Goal: Transaction & Acquisition: Obtain resource

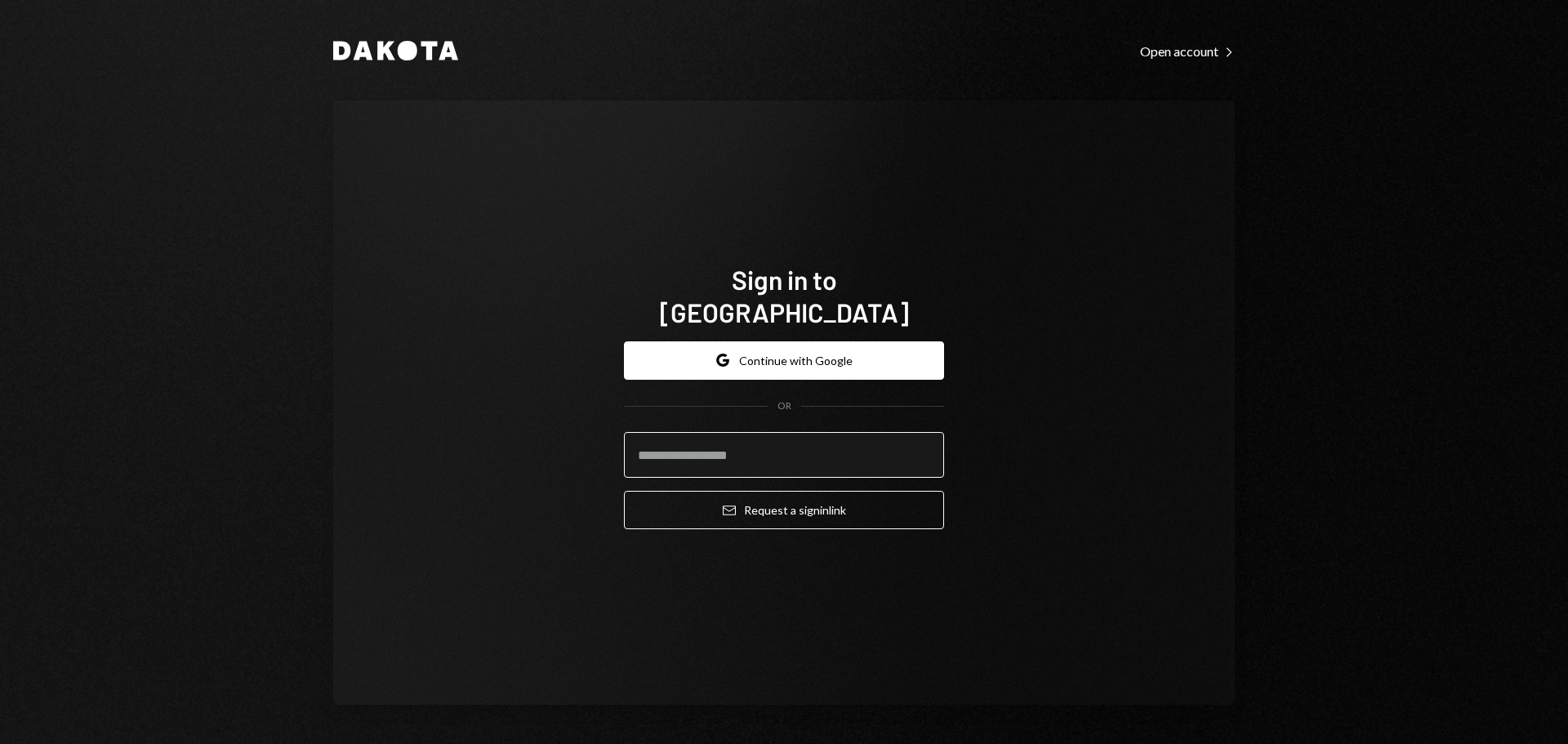
click at [765, 433] on input "email" at bounding box center [784, 455] width 320 height 46
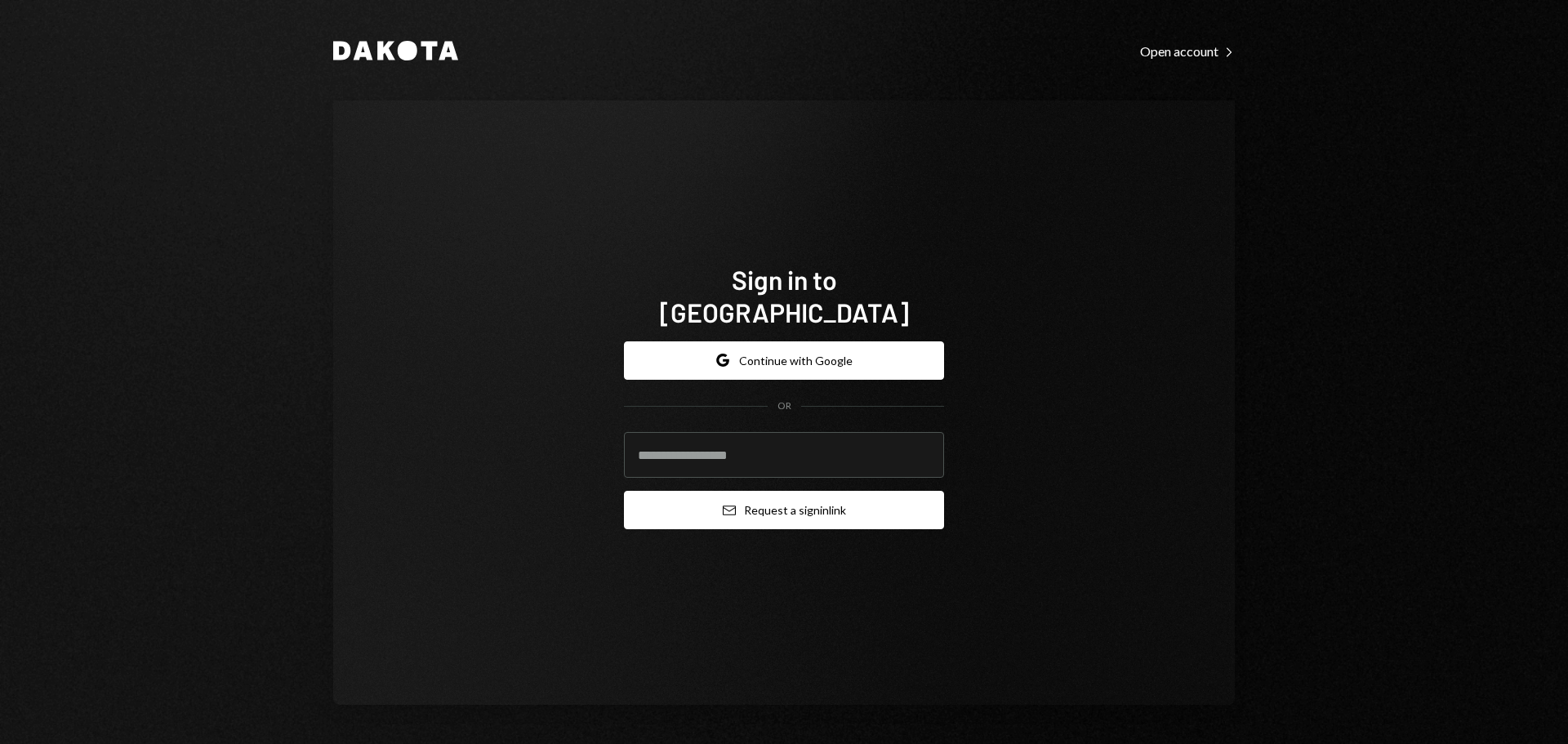
type input "**********"
click at [770, 492] on button "Email Request a sign in link" at bounding box center [784, 510] width 320 height 38
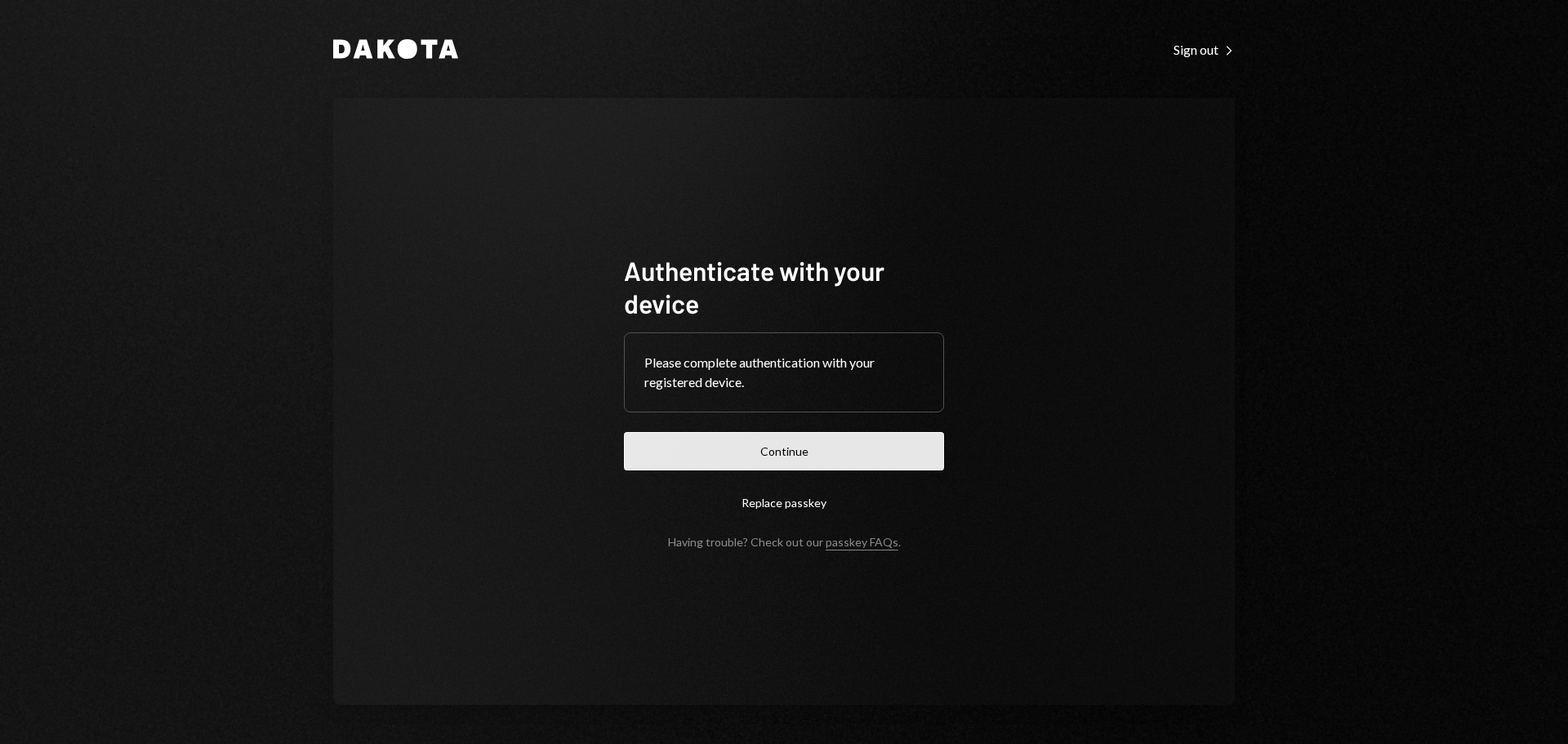
click at [810, 451] on button "Continue" at bounding box center [784, 451] width 320 height 38
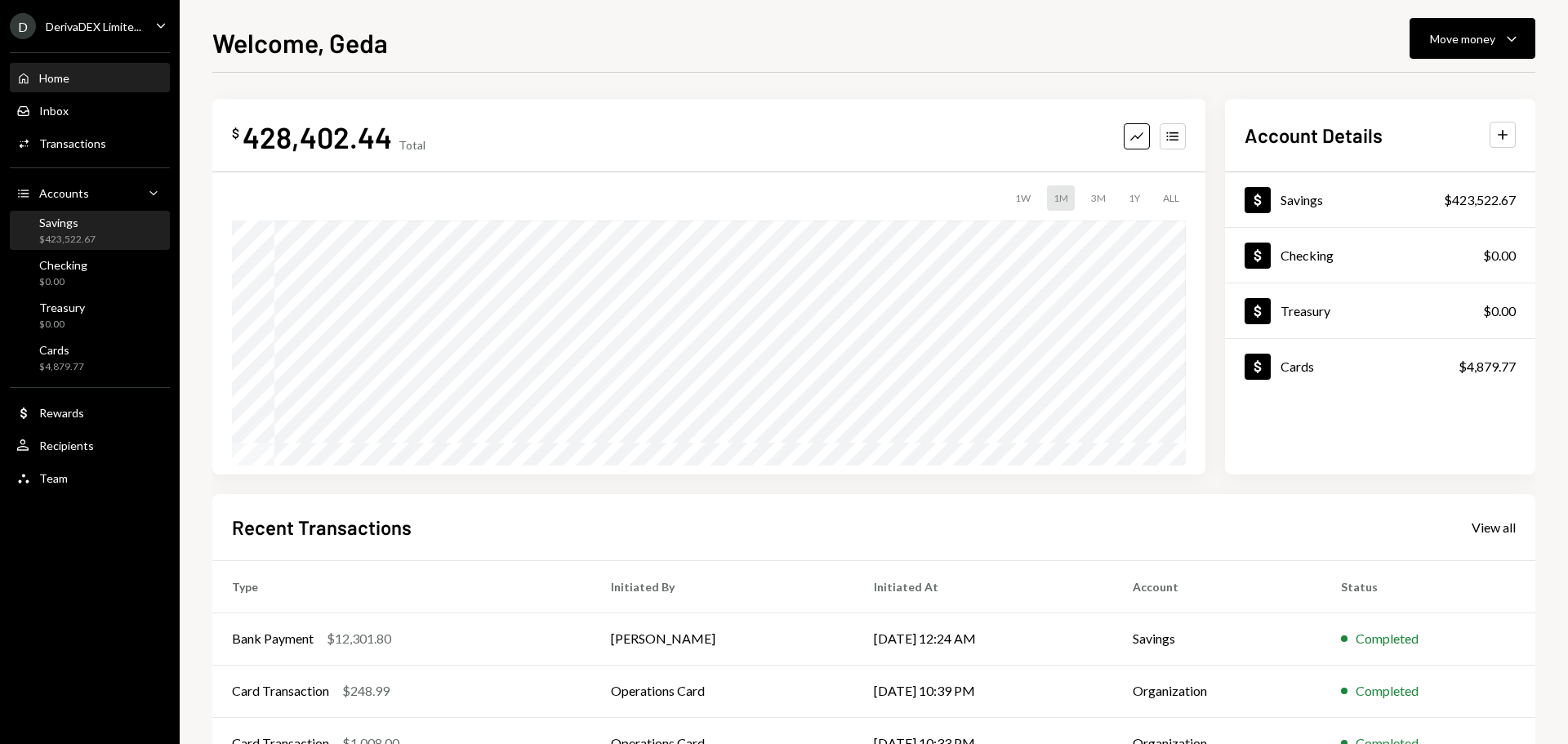
click at [93, 227] on div "Savings" at bounding box center [67, 222] width 56 height 14
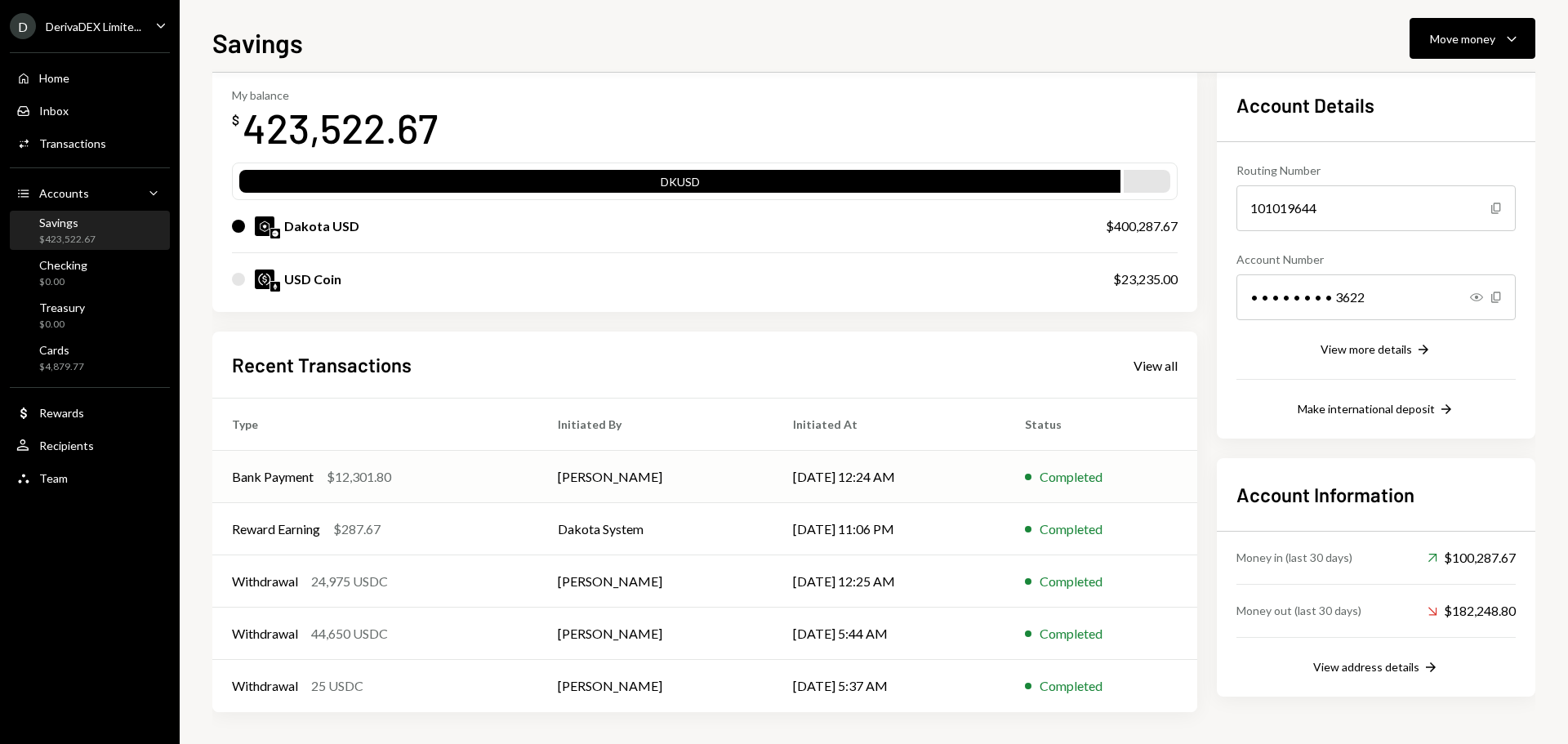
scroll to position [82, 0]
click at [1178, 372] on div "Recent Transactions View all Type Initiated By Initiated At Status Bank Payment…" at bounding box center [705, 521] width 985 height 381
click at [1157, 372] on div "View all" at bounding box center [1156, 365] width 44 height 16
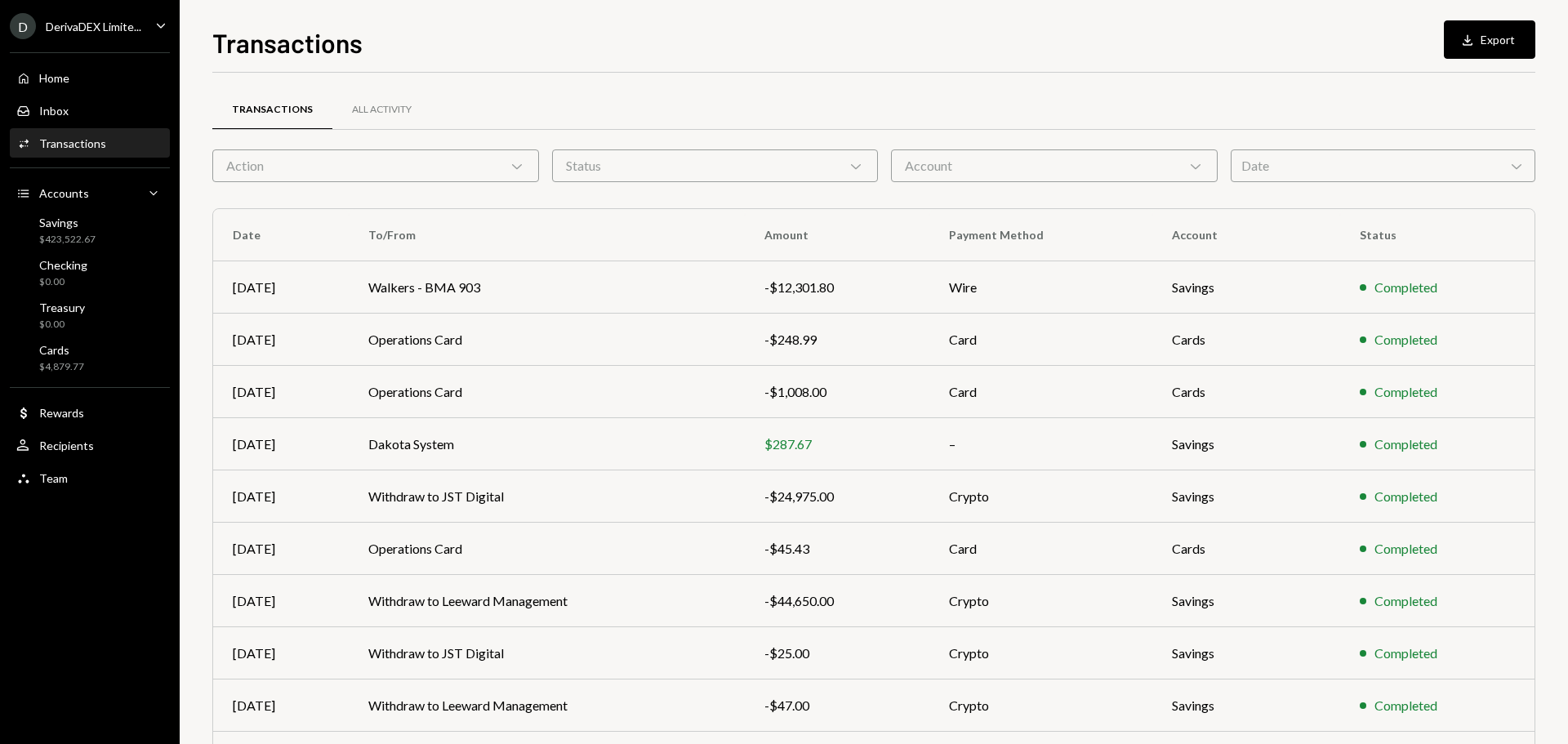
click at [472, 164] on div "Action Chevron Down" at bounding box center [375, 165] width 326 height 32
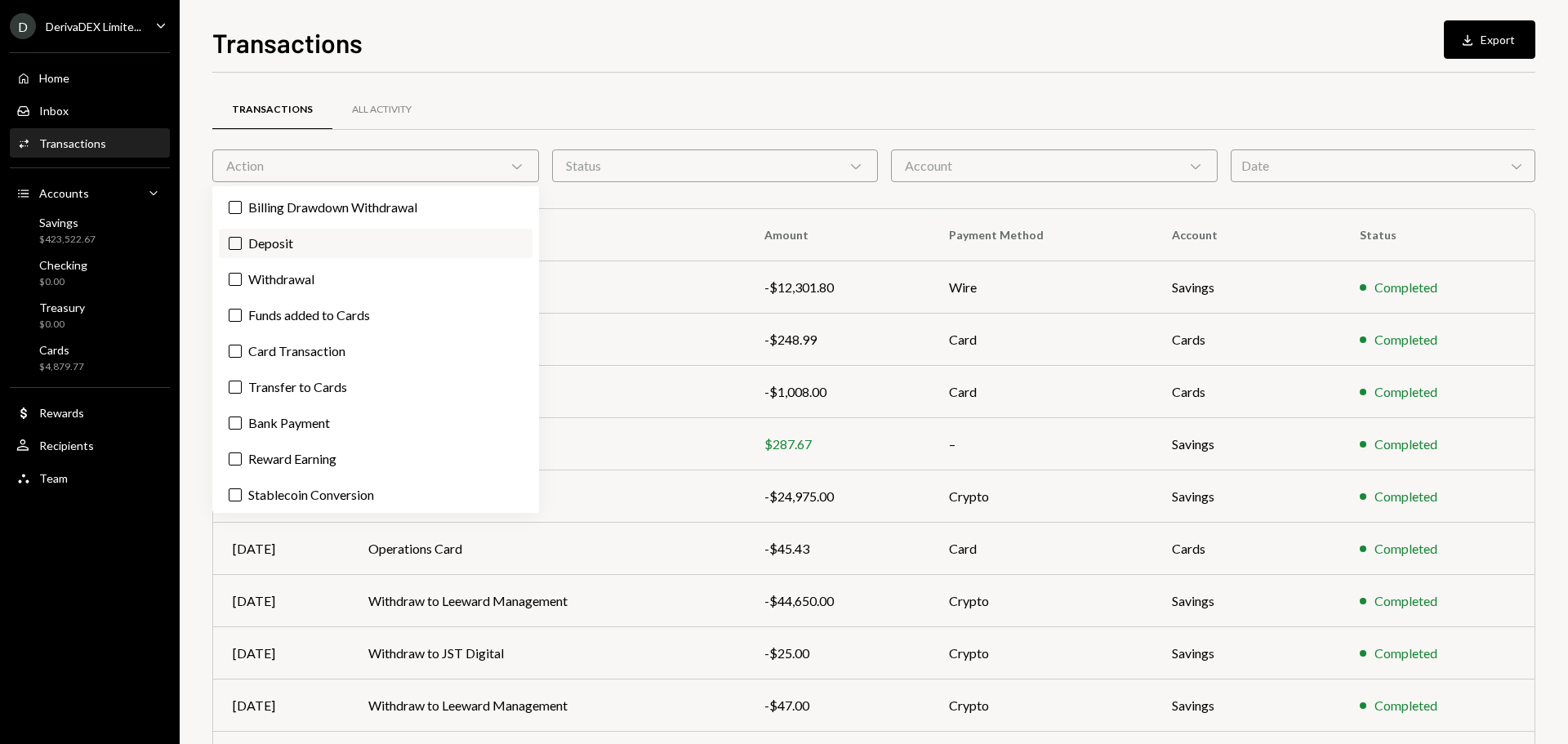
click at [276, 243] on label "Deposit" at bounding box center [376, 243] width 314 height 29
click at [242, 243] on button "Deposit" at bounding box center [234, 243] width 13 height 13
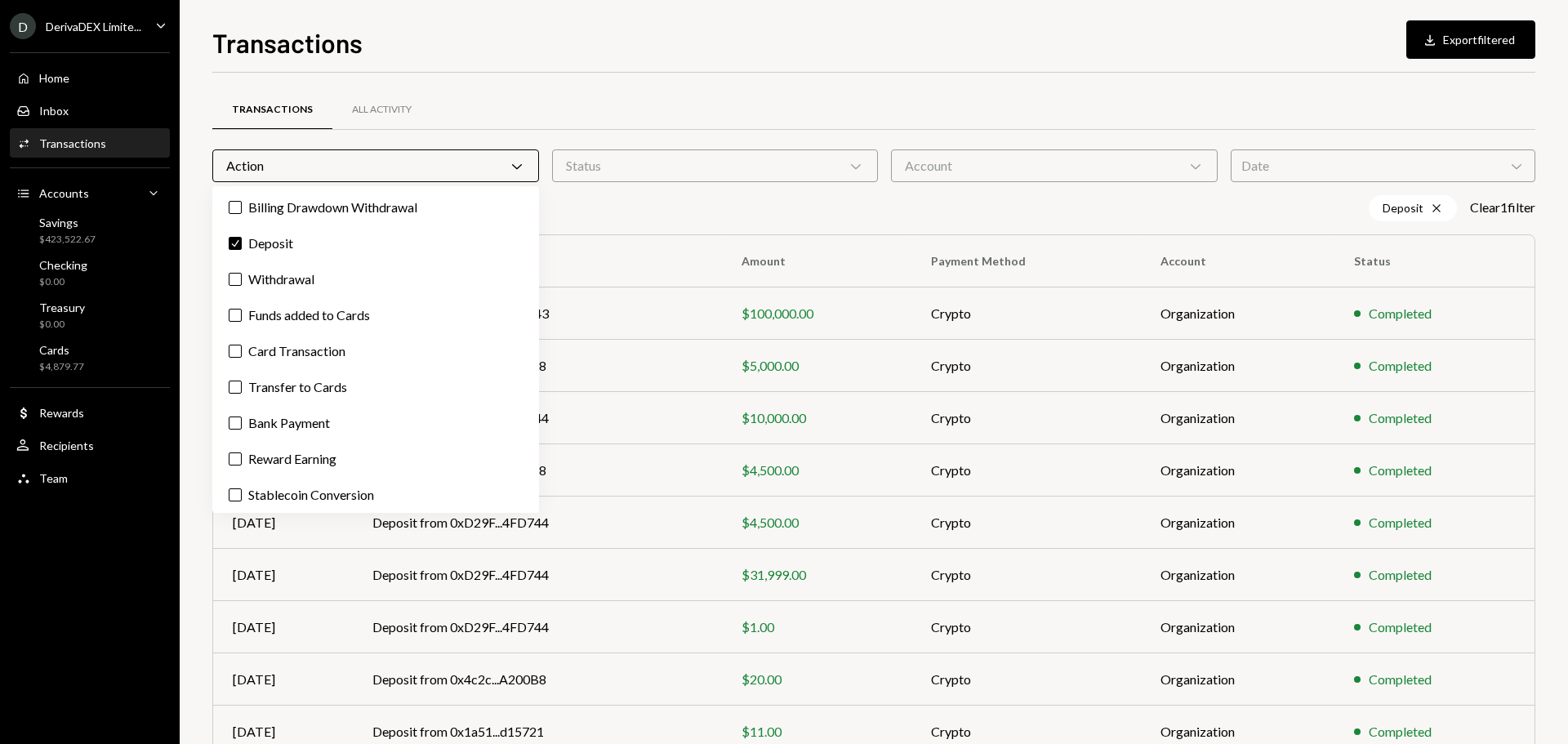
click at [868, 199] on div "Deposit Cross Clear 1 filter" at bounding box center [873, 208] width 1323 height 26
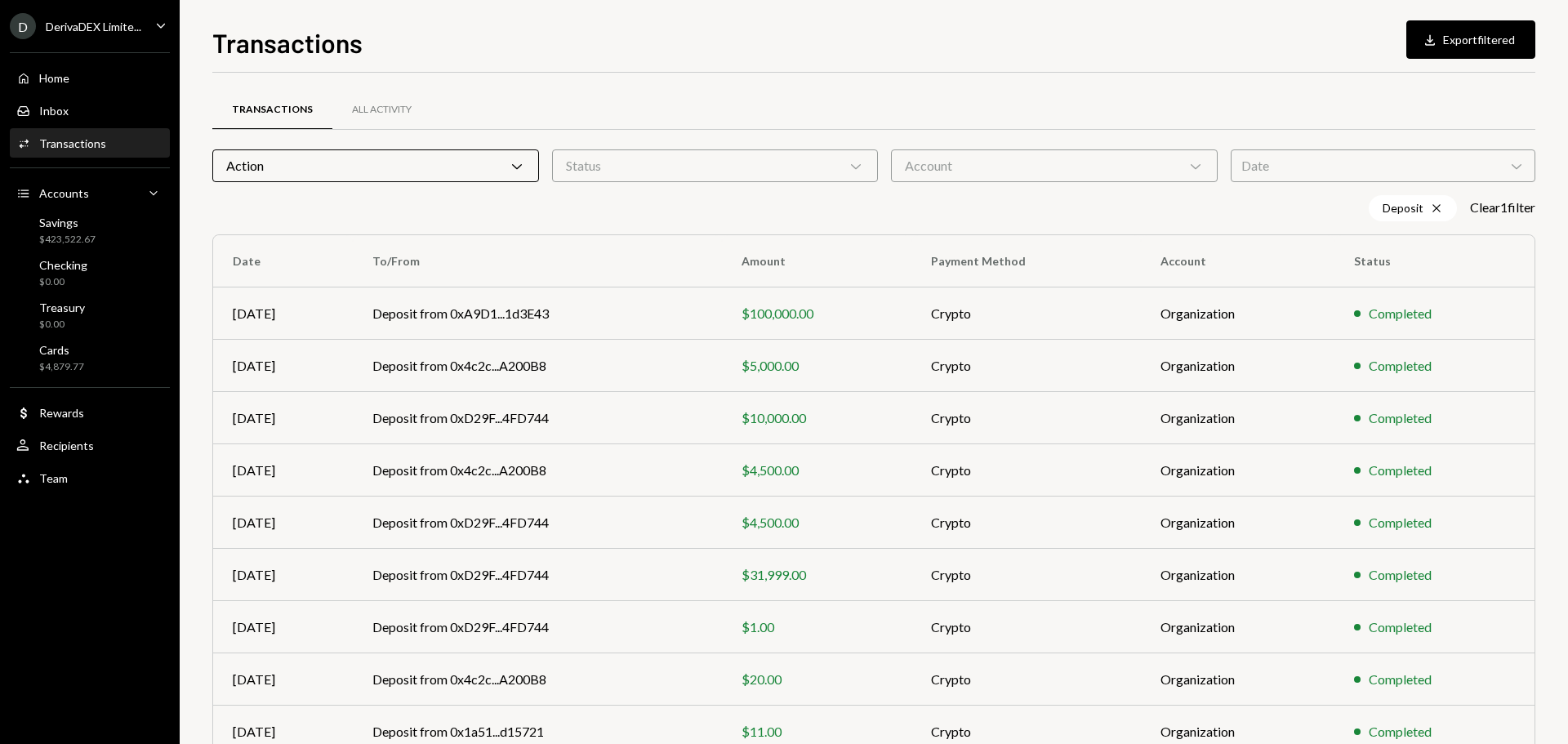
click at [442, 165] on div "Action Chevron Down" at bounding box center [375, 165] width 326 height 32
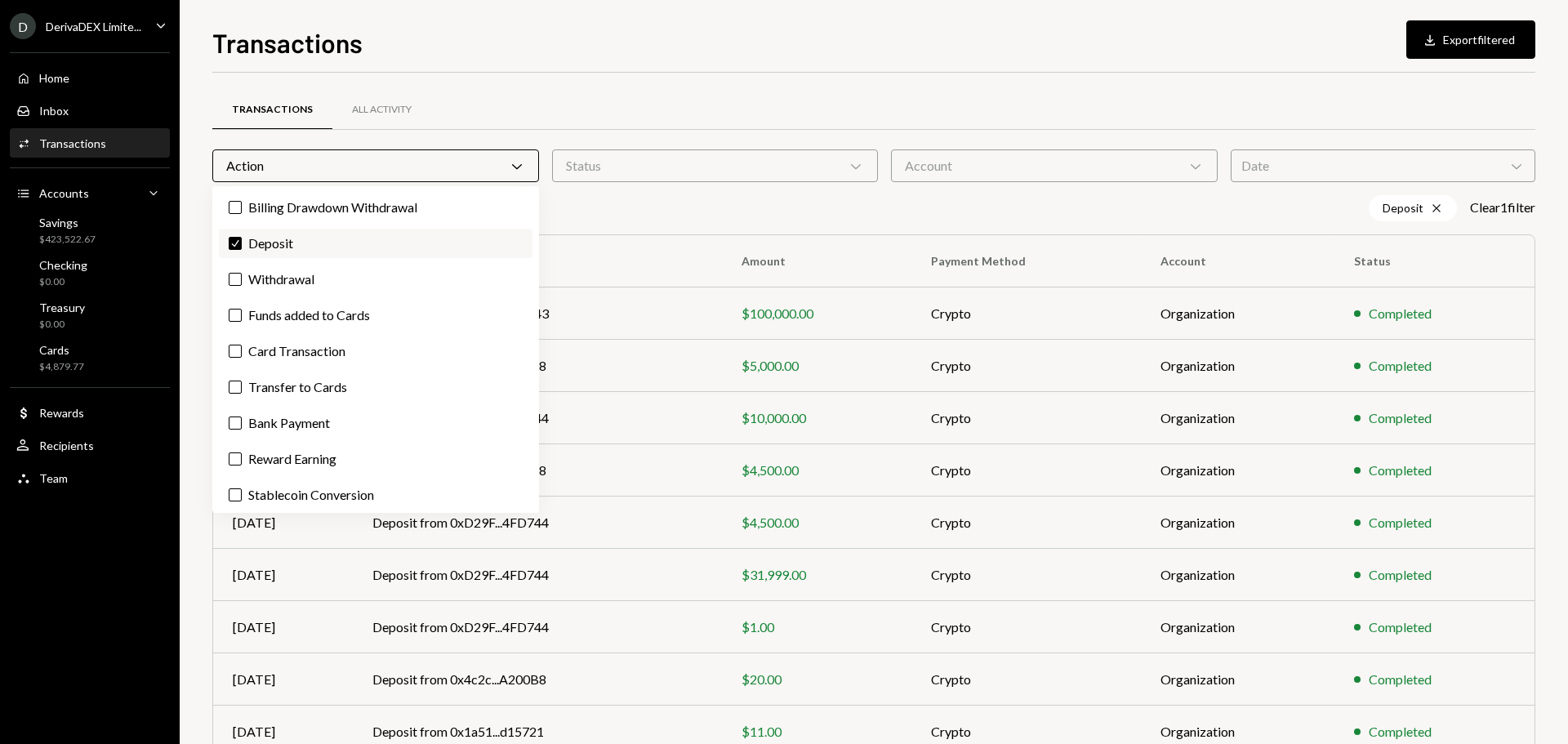
click at [279, 241] on label "Check Deposit" at bounding box center [376, 243] width 314 height 29
click at [242, 241] on button "Check" at bounding box center [234, 243] width 13 height 13
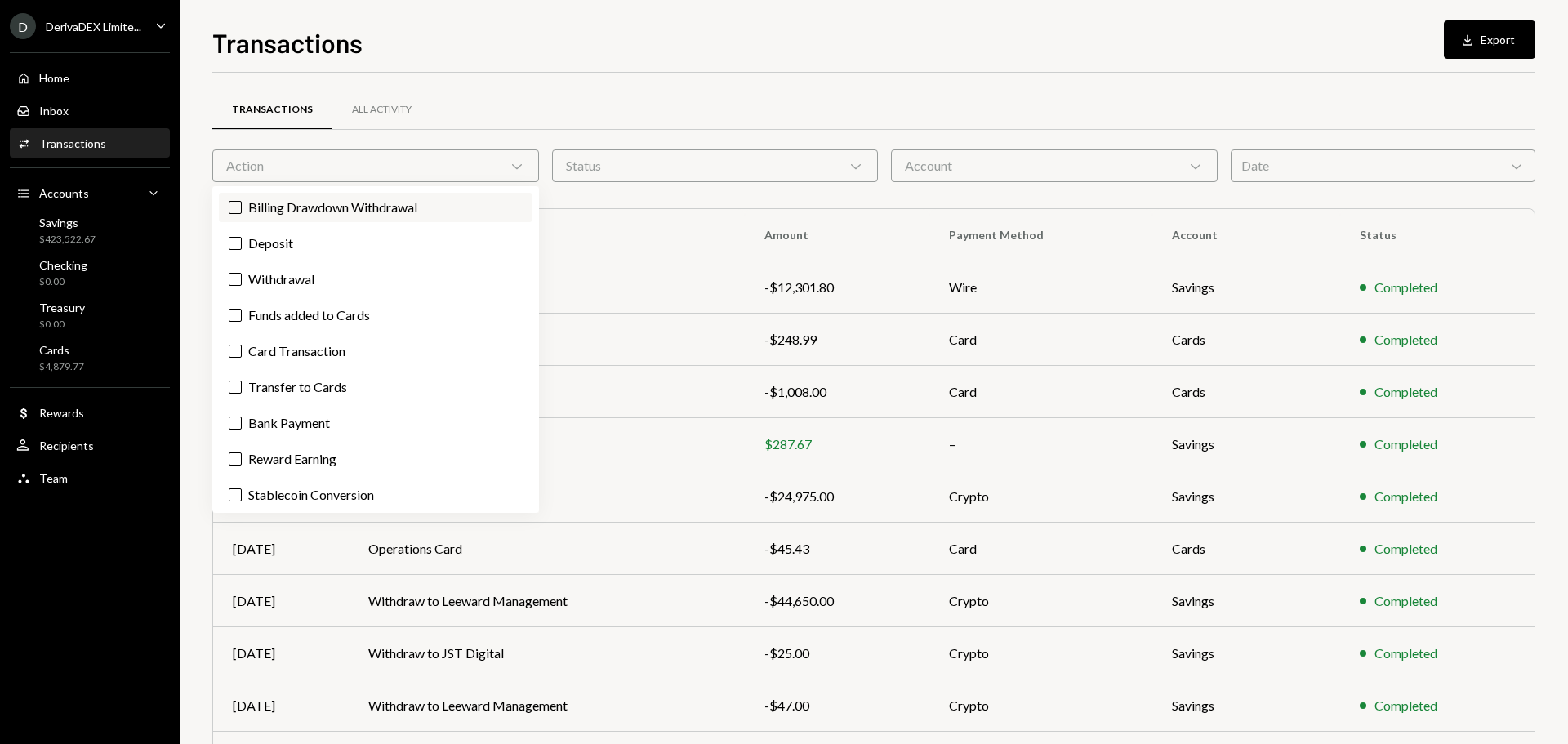
click at [303, 207] on label "Billing Drawdown Withdrawal" at bounding box center [376, 207] width 314 height 29
click at [242, 207] on button "Billing Drawdown Withdrawal" at bounding box center [234, 207] width 13 height 13
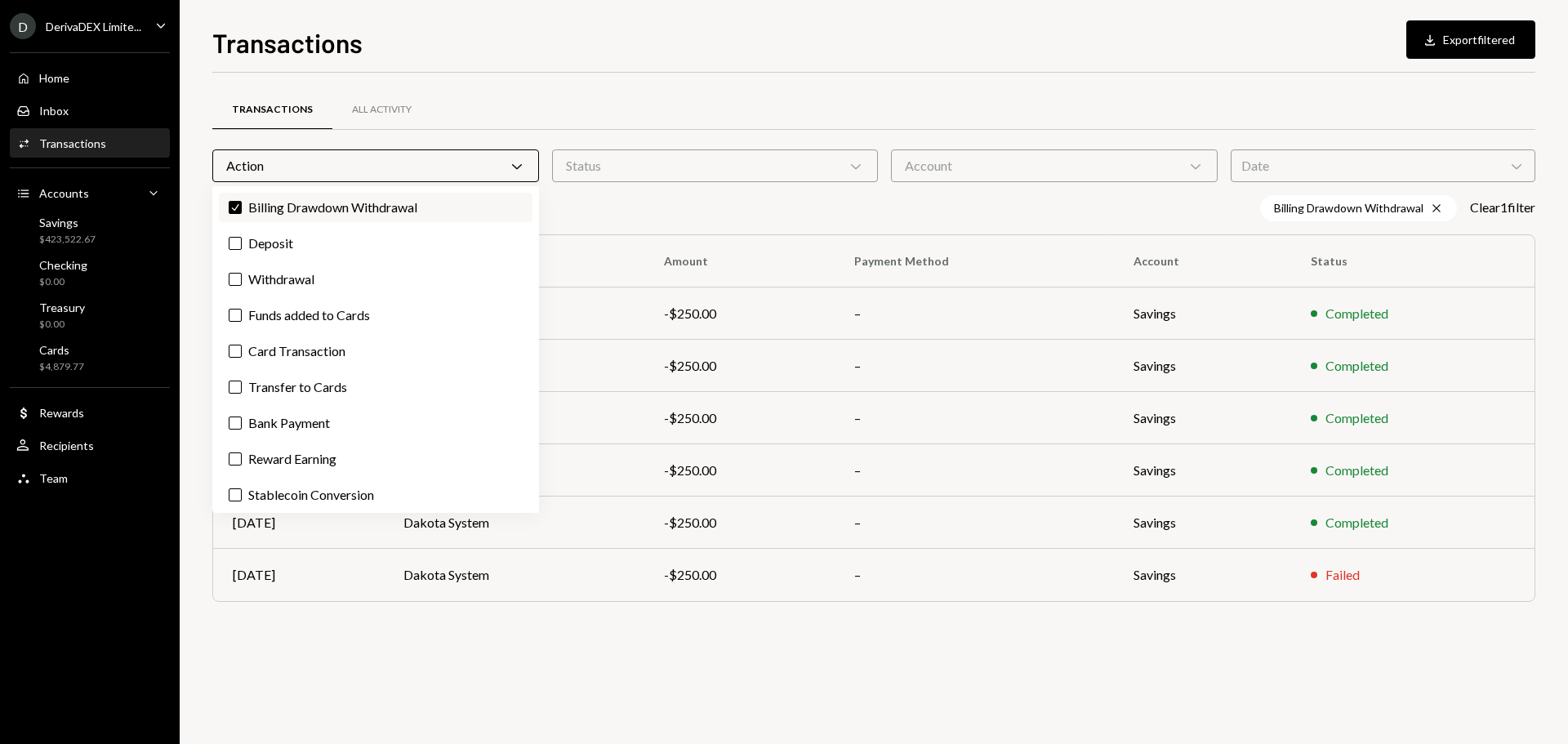
click at [303, 207] on label "Check Billing Drawdown Withdrawal" at bounding box center [376, 207] width 314 height 29
click at [242, 207] on button "Check" at bounding box center [234, 207] width 13 height 13
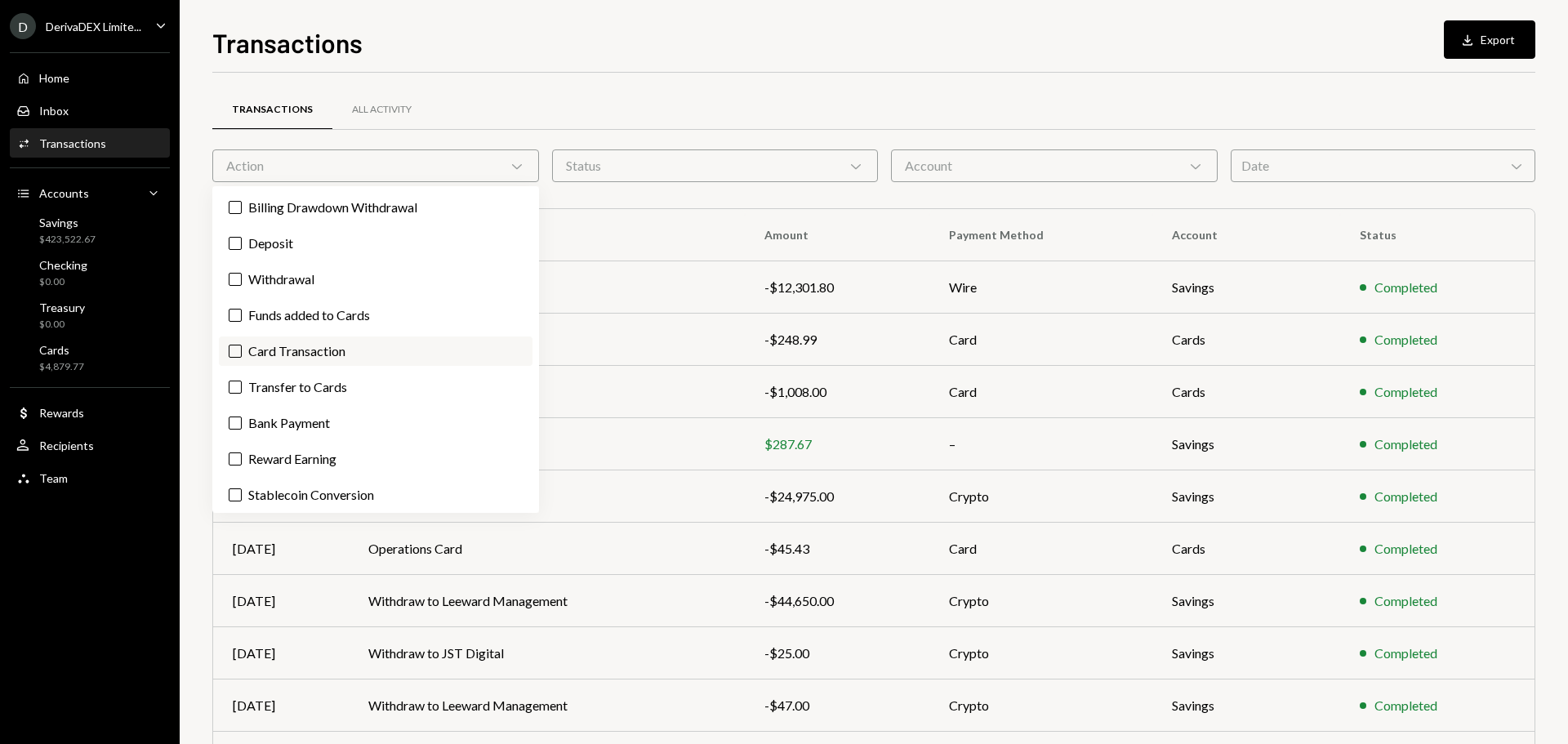
click at [319, 358] on label "Card Transaction" at bounding box center [376, 351] width 314 height 29
click at [242, 358] on button "Card Transaction" at bounding box center [234, 350] width 13 height 13
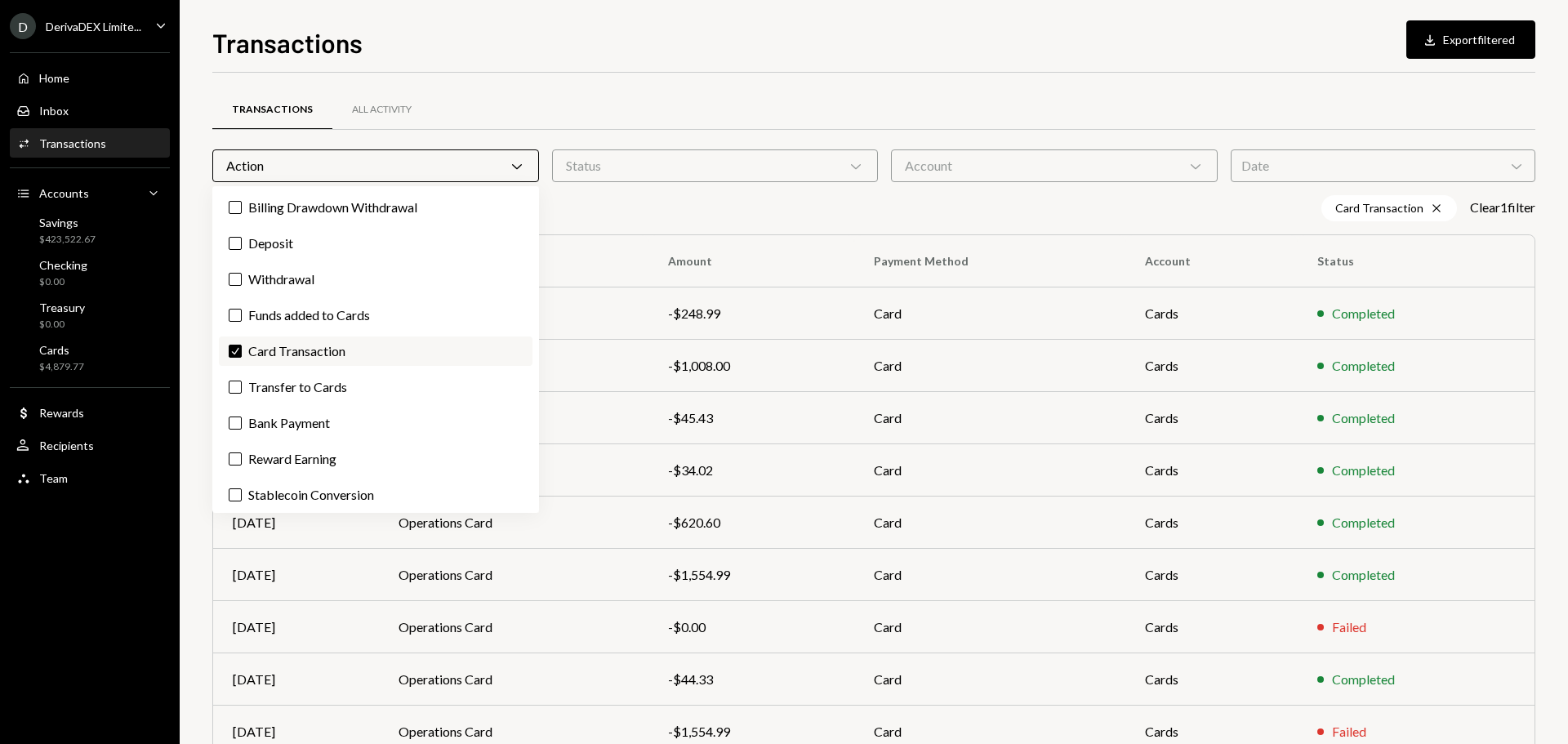
click at [319, 358] on label "Check Card Transaction" at bounding box center [376, 351] width 314 height 29
click at [242, 358] on button "Check" at bounding box center [234, 350] width 13 height 13
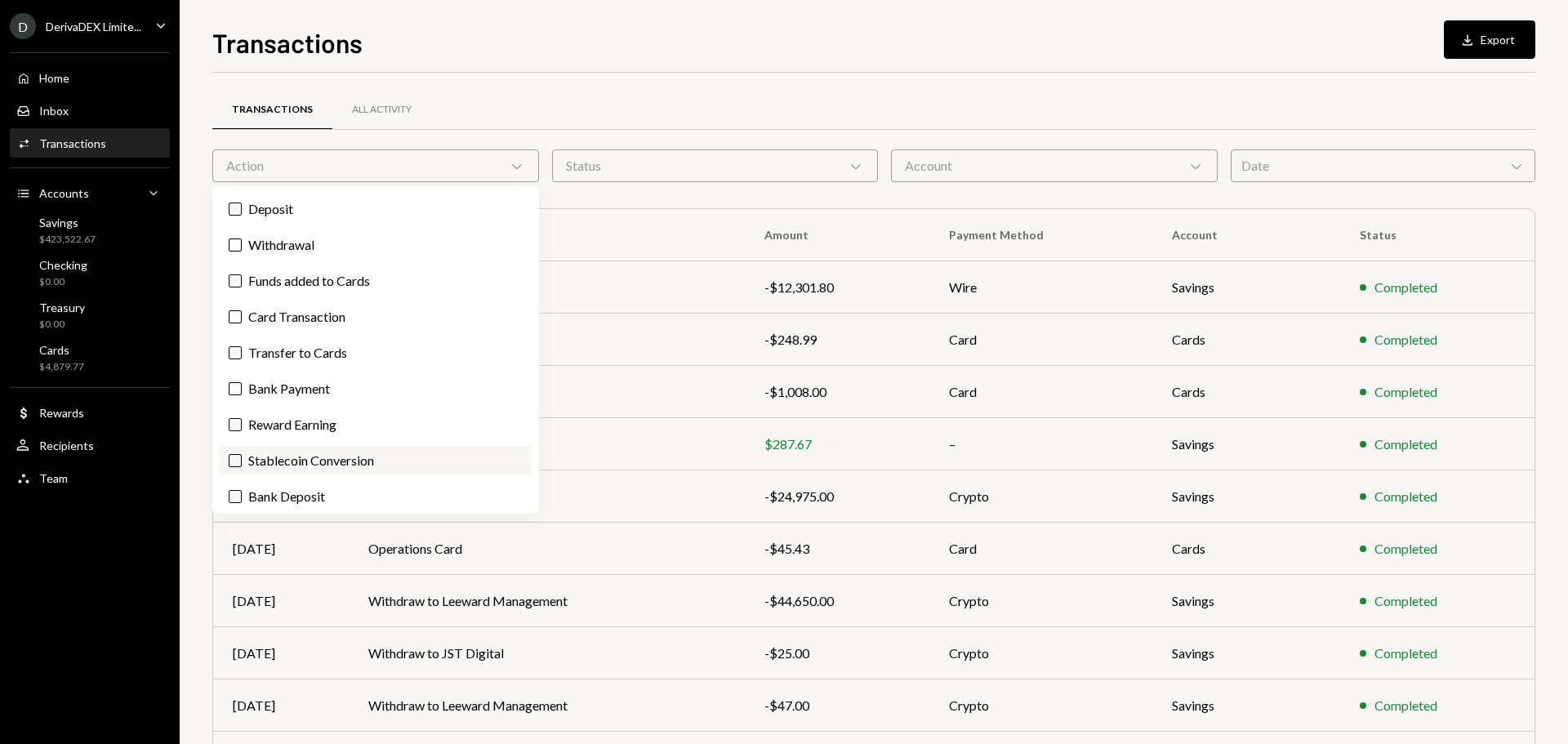
scroll to position [39, 0]
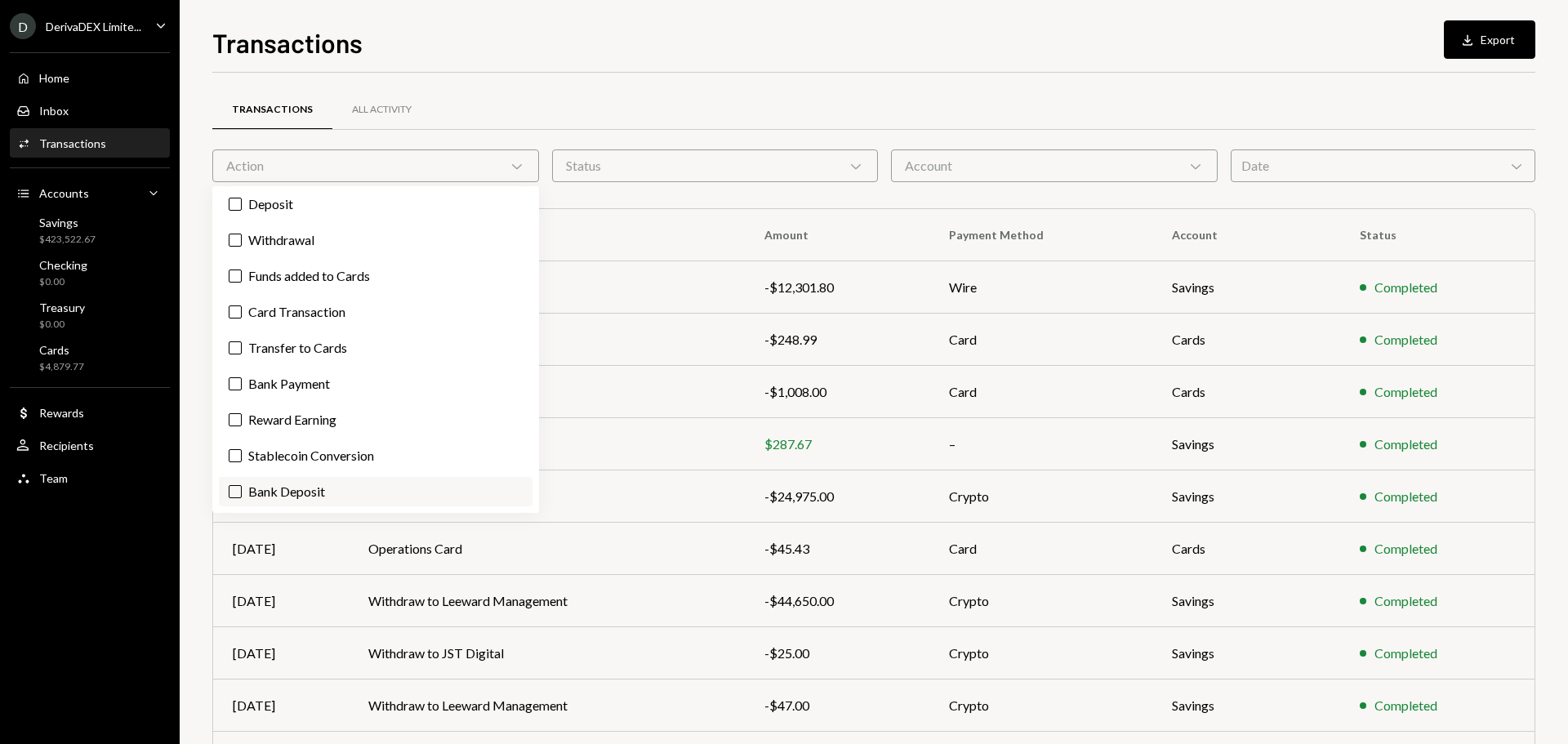
click at [302, 492] on label "Bank Deposit" at bounding box center [376, 492] width 314 height 29
click at [242, 492] on button "Bank Deposit" at bounding box center [234, 491] width 13 height 13
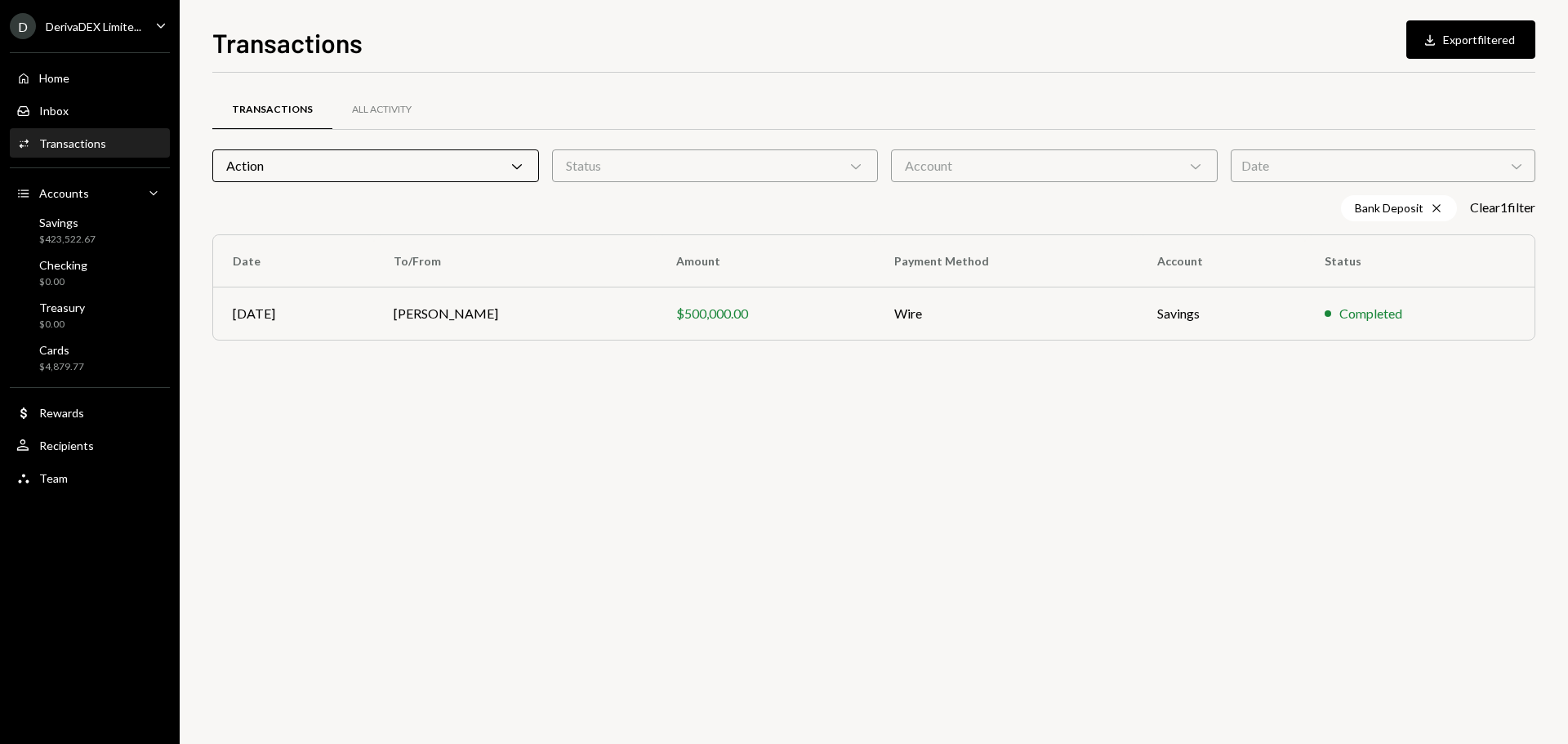
click at [804, 198] on div "Bank Deposit Cross Clear 1 filter" at bounding box center [873, 208] width 1323 height 26
click at [727, 312] on div "$500,000.00" at bounding box center [765, 313] width 179 height 20
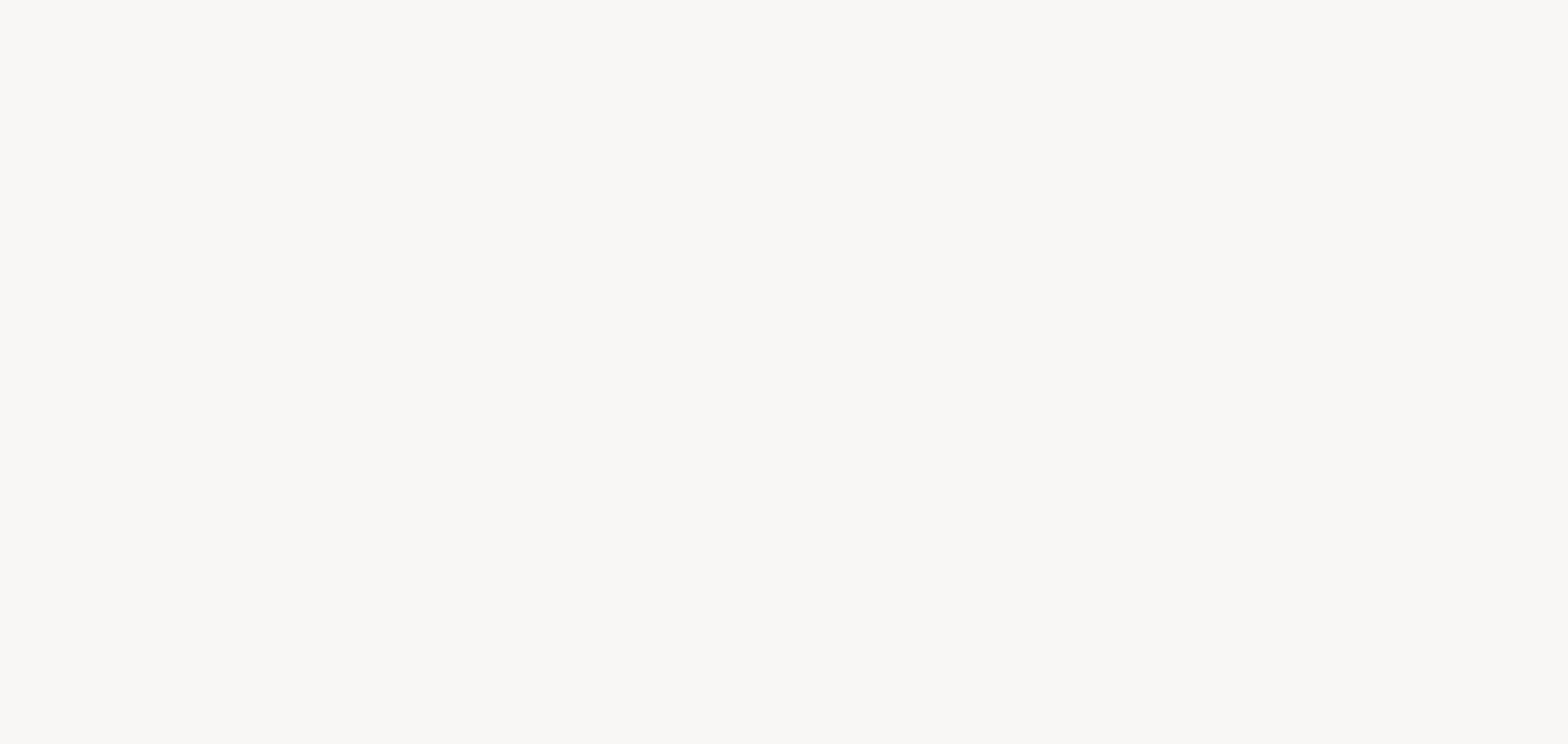
click at [1328, 306] on div at bounding box center [784, 372] width 1568 height 744
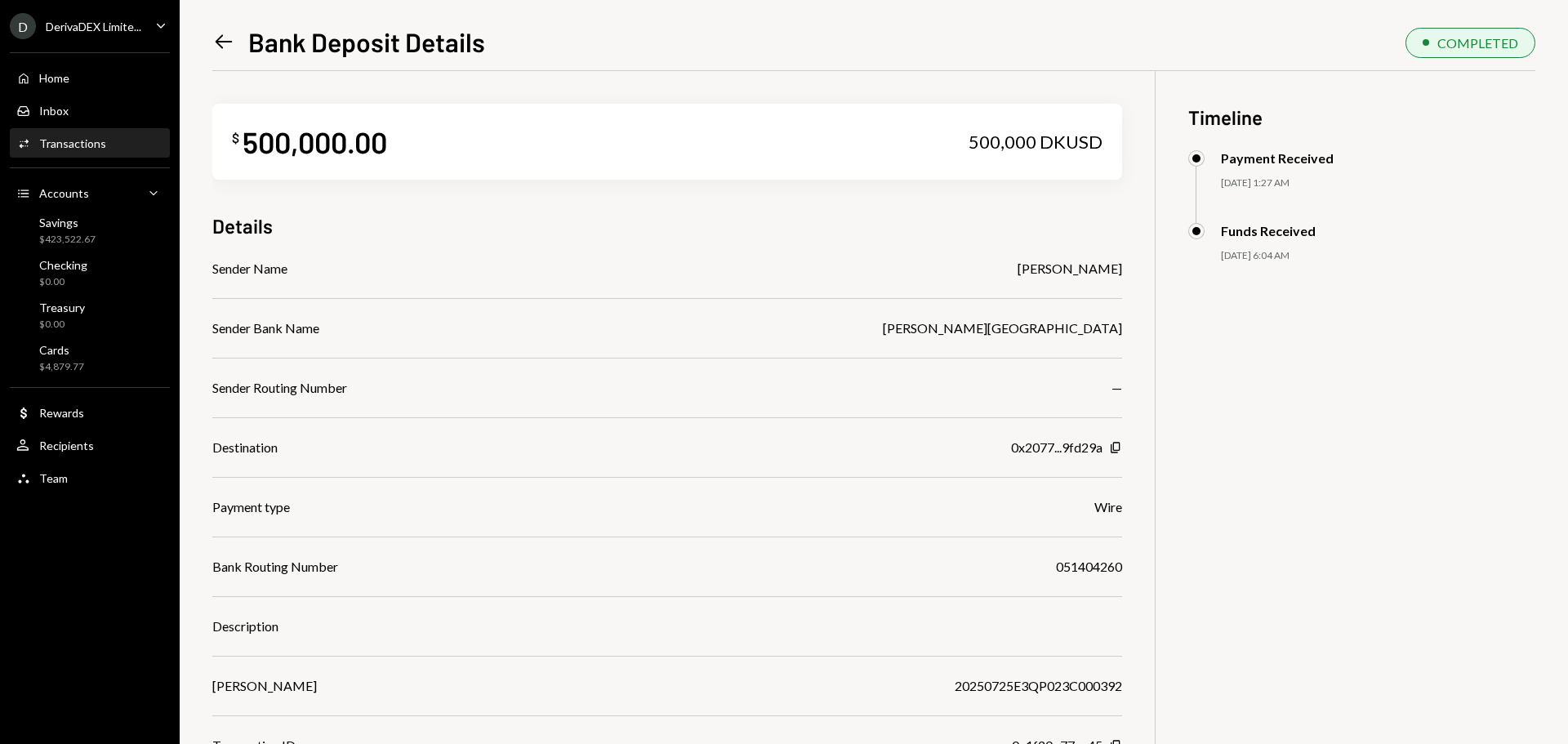
click at [227, 43] on icon "Left Arrow" at bounding box center [223, 41] width 23 height 23
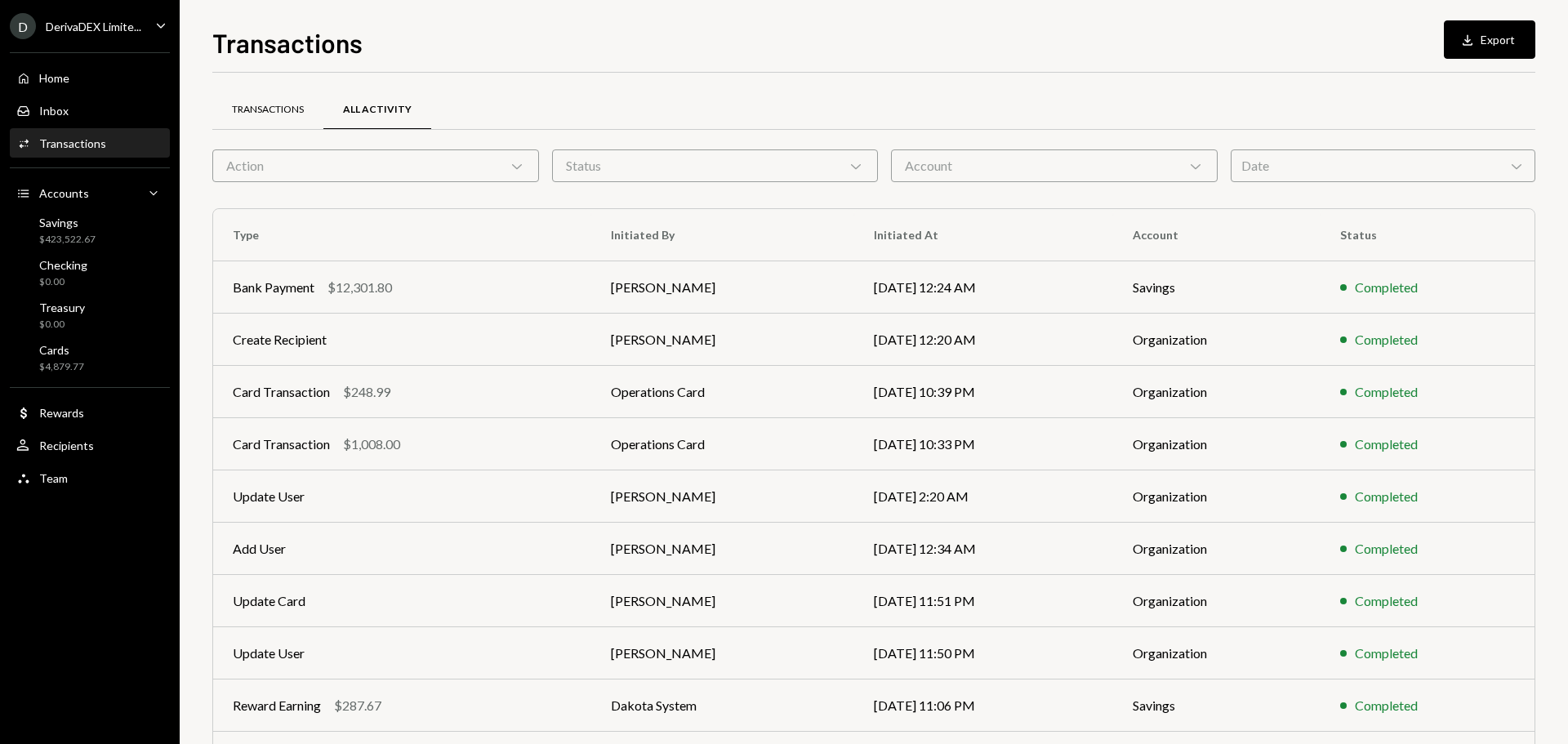
click at [300, 108] on div "Transactions" at bounding box center [268, 110] width 72 height 14
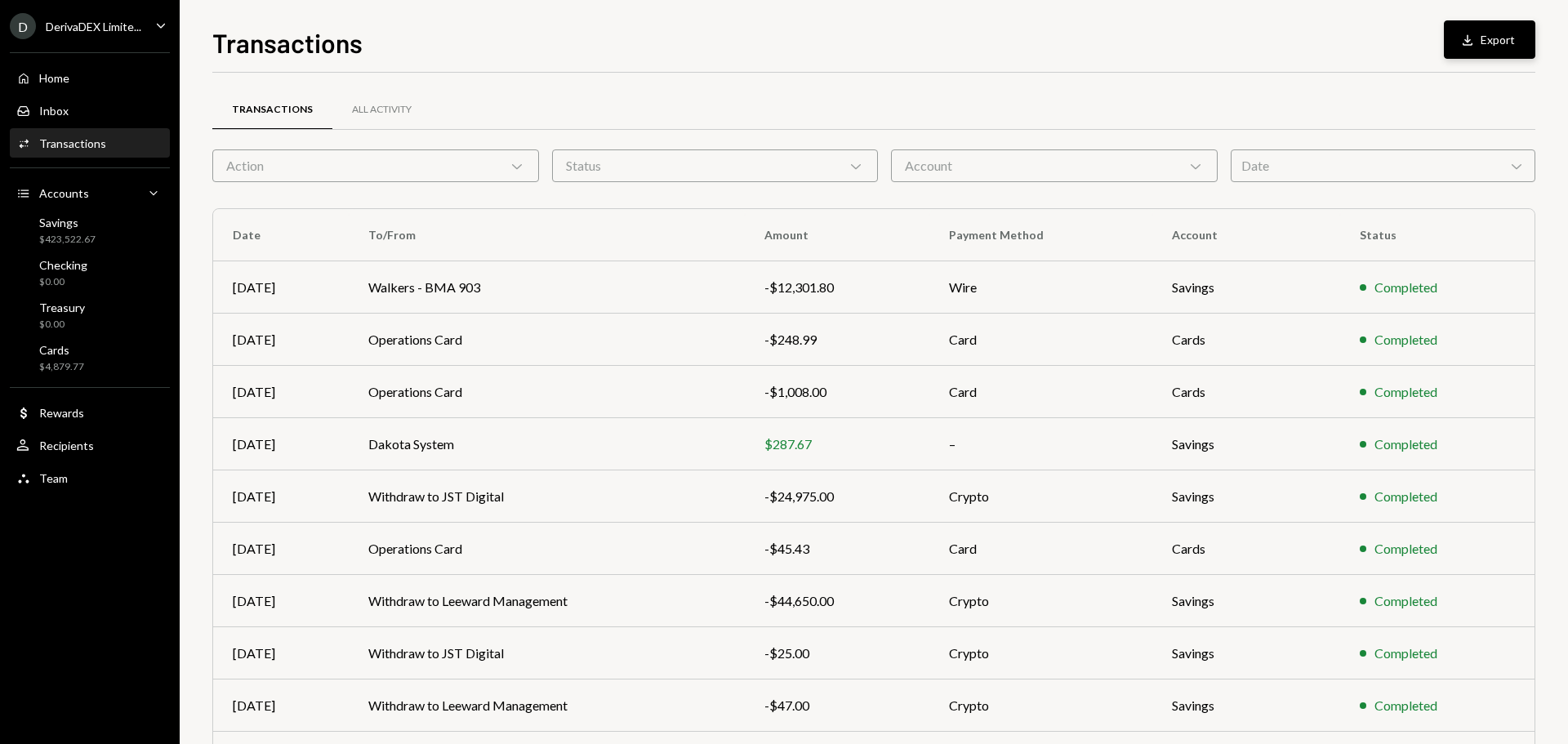
click at [1500, 28] on button "Download Export" at bounding box center [1489, 39] width 91 height 38
drag, startPoint x: 542, startPoint y: 88, endPoint x: 520, endPoint y: 88, distance: 22.0
click at [542, 88] on div "Transactions All Activity Action Chevron Down Status Chevron Down Account Chevr…" at bounding box center [873, 462] width 1323 height 780
click at [397, 103] on div "All Activity" at bounding box center [382, 110] width 60 height 14
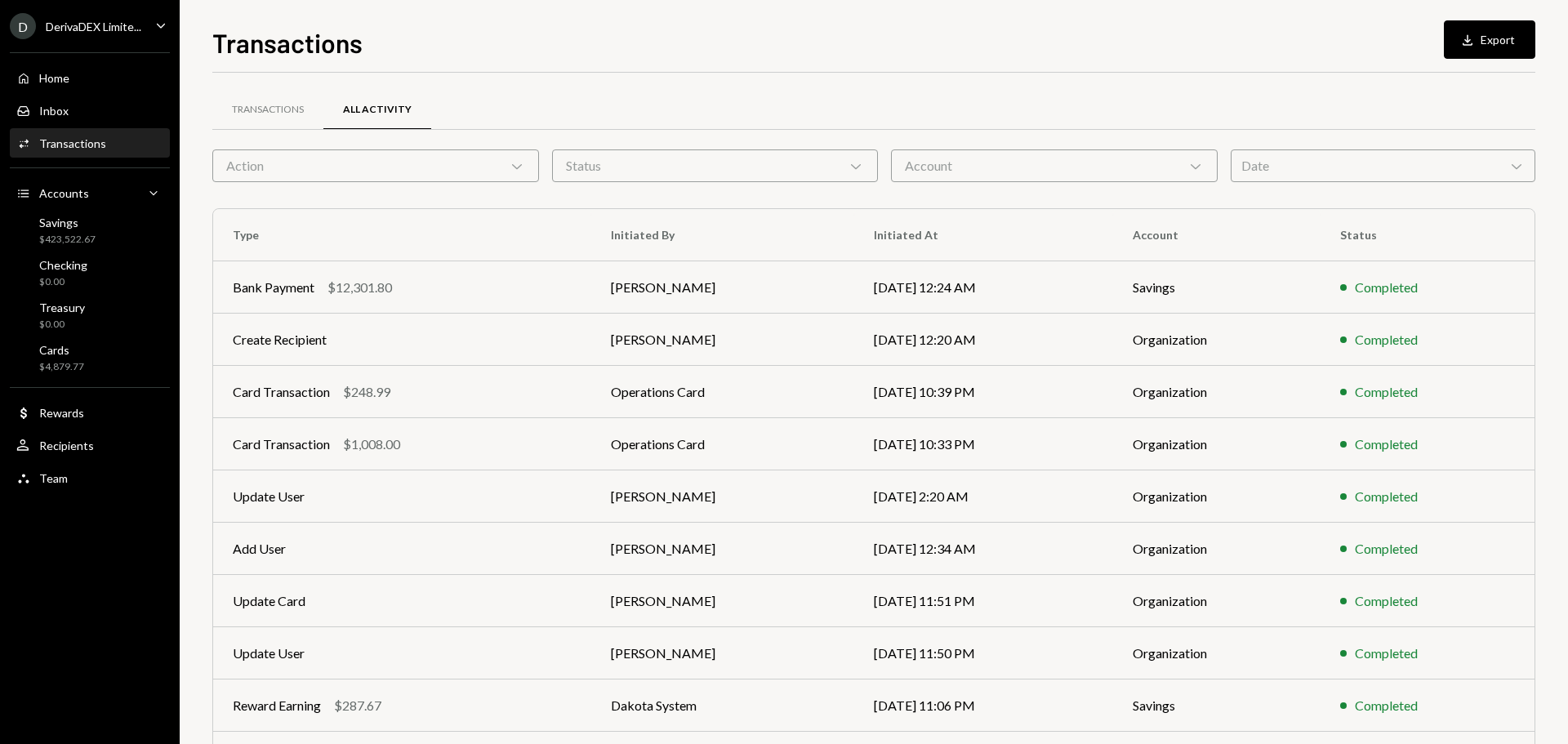
click at [153, 32] on icon "Caret Down" at bounding box center [160, 25] width 18 height 18
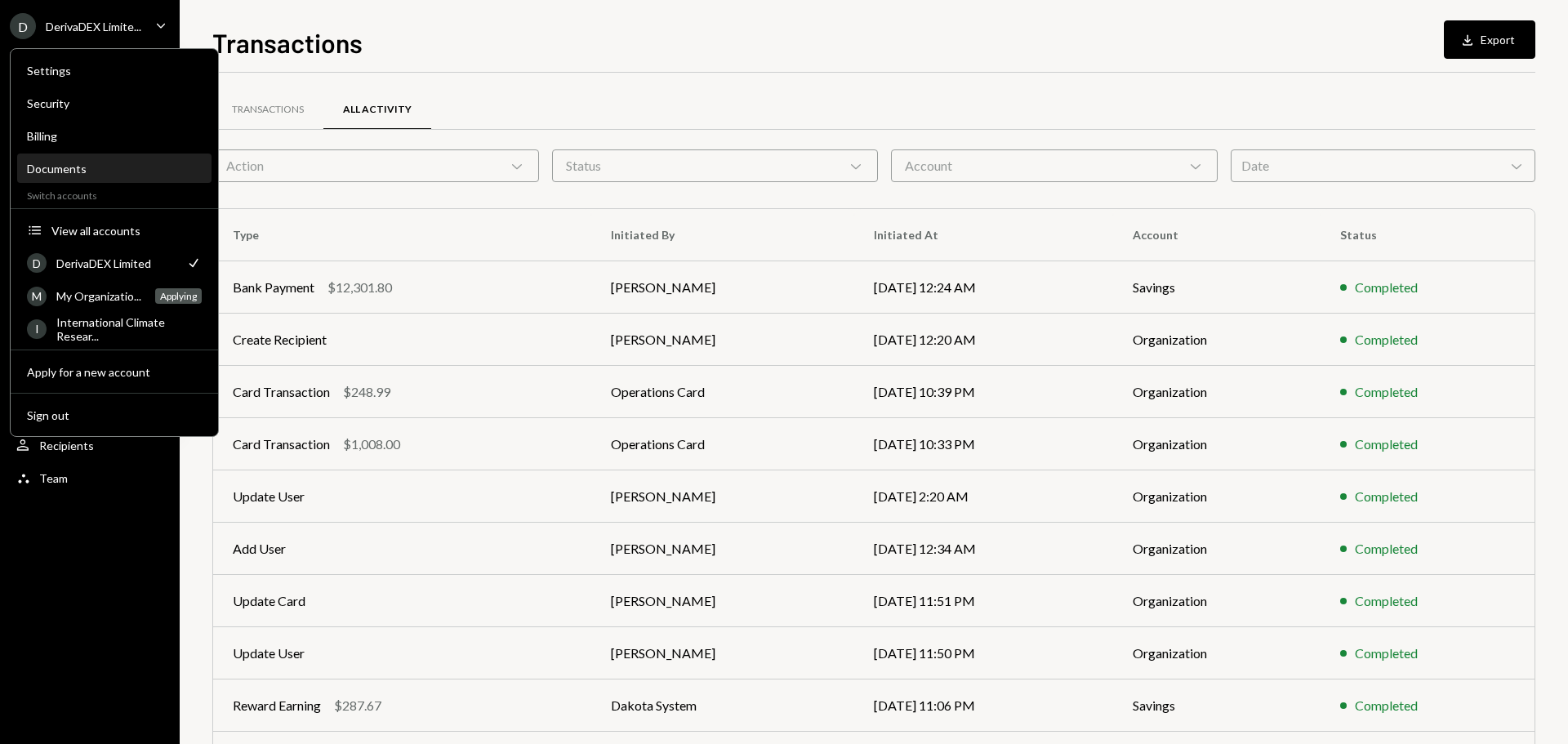
click at [111, 169] on div "Documents" at bounding box center [114, 169] width 175 height 14
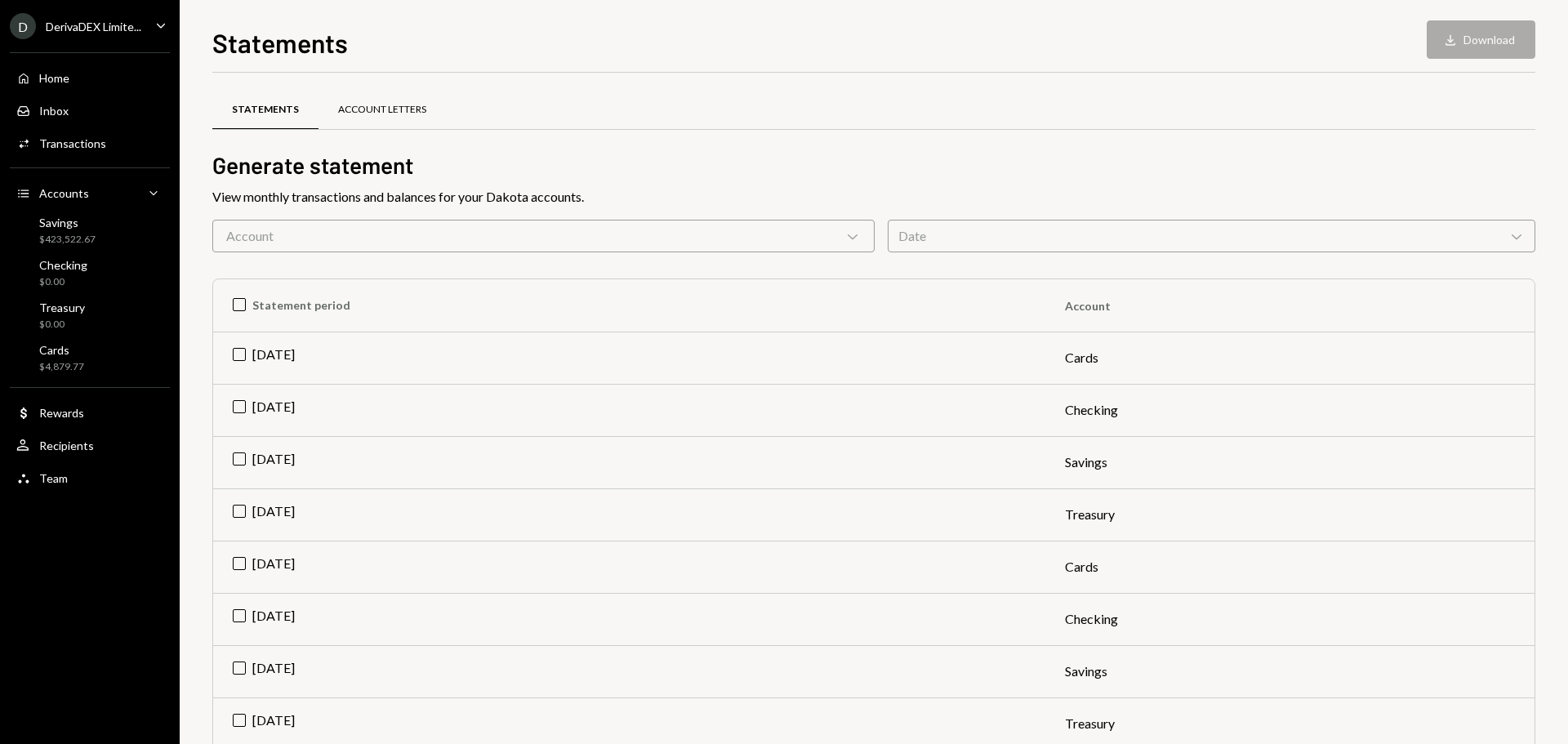
click at [389, 109] on div "Account Letters" at bounding box center [382, 110] width 88 height 14
click at [241, 664] on td "[DATE]" at bounding box center [629, 671] width 832 height 52
click at [1480, 43] on button "Download Download" at bounding box center [1480, 39] width 108 height 38
